Goal: Book appointment/travel/reservation

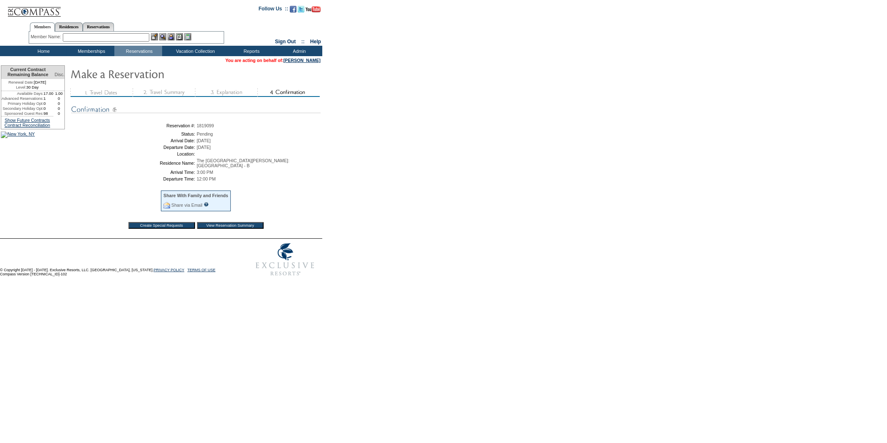
click at [239, 222] on input "View Reservation Summary" at bounding box center [230, 225] width 67 height 7
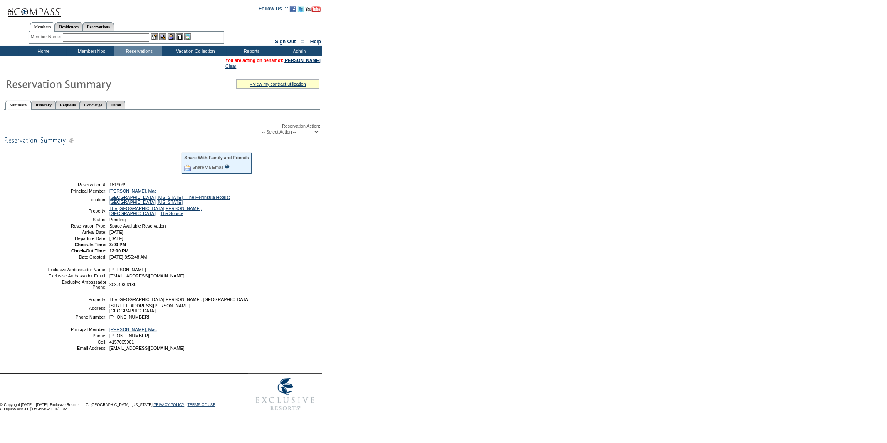
click at [296, 132] on select "-- Select Action -- Modify Reservation Dates Modify Reservation Cost Modify Occ…" at bounding box center [290, 132] width 60 height 7
select select "ConfirmRes"
click at [260, 129] on select "-- Select Action -- Modify Reservation Dates Modify Reservation Cost Modify Occ…" at bounding box center [290, 132] width 60 height 7
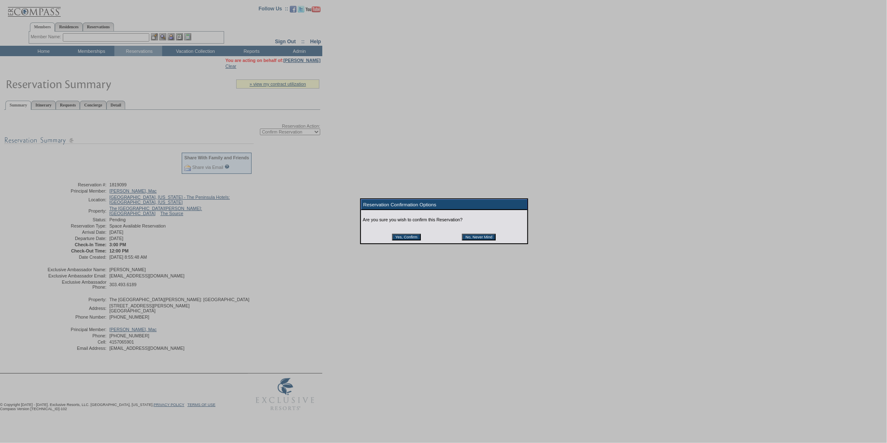
click at [402, 236] on input "Yes, Confirm" at bounding box center [406, 237] width 29 height 7
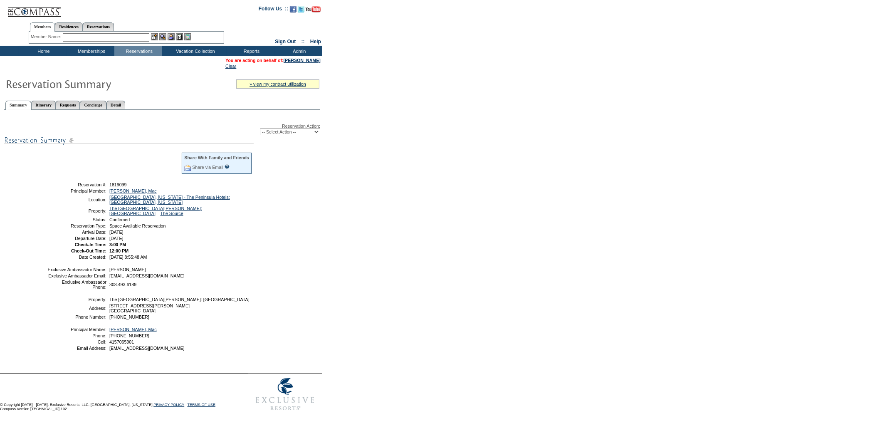
click at [122, 182] on span "1819099" at bounding box center [117, 184] width 17 height 5
copy span "1819099"
